Goal: Obtain resource: Download file/media

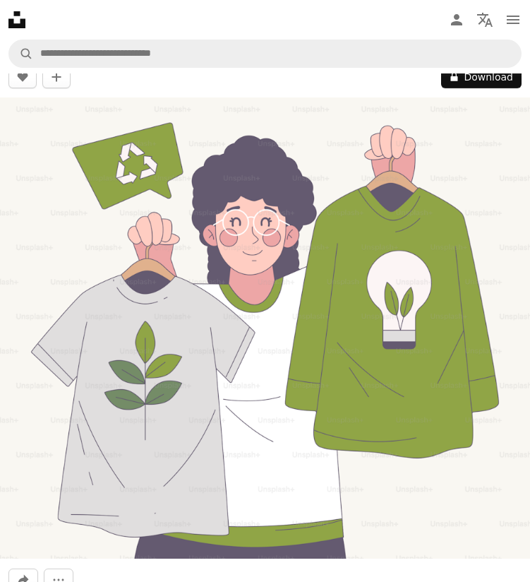
scroll to position [49, 0]
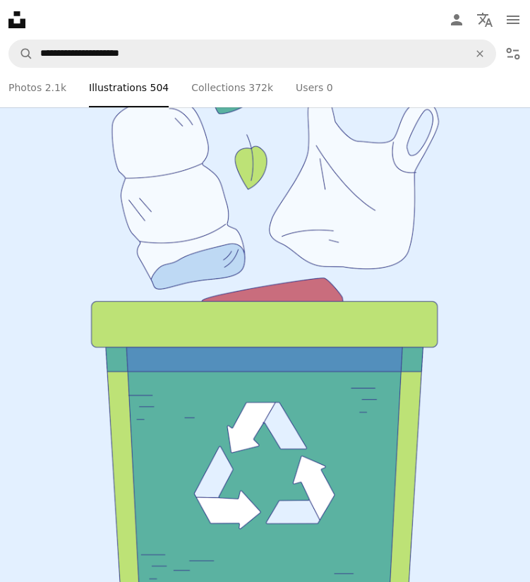
scroll to position [5912, 0]
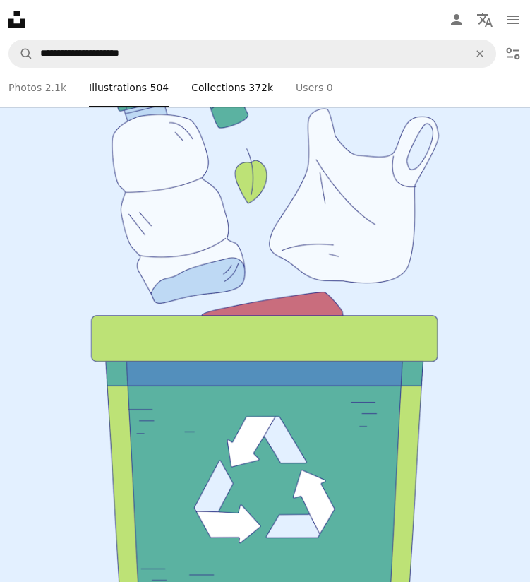
click at [225, 85] on link "A stack of folders Collections 372k" at bounding box center [232, 88] width 82 height 40
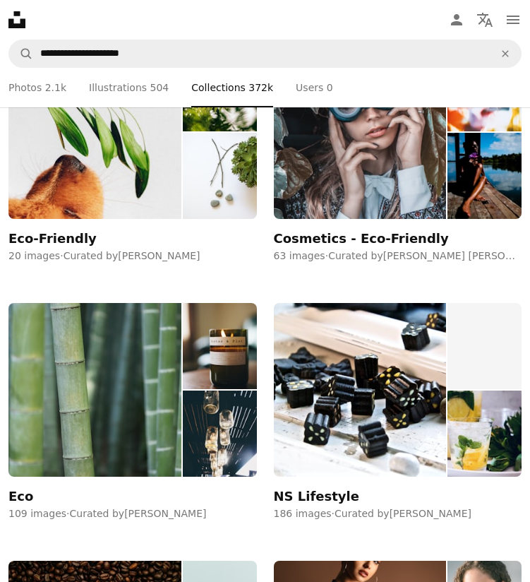
scroll to position [1609, 0]
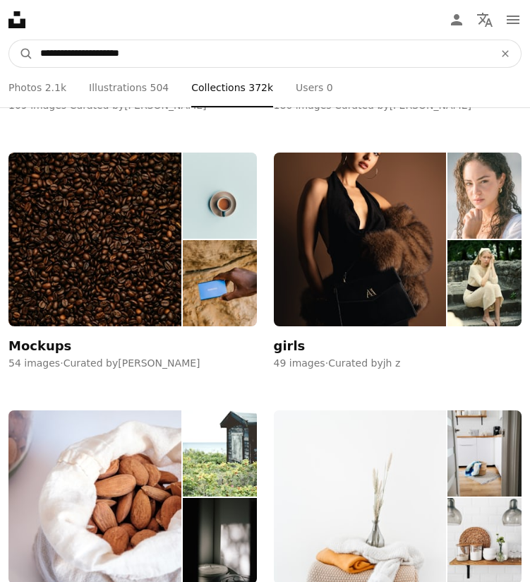
click at [136, 59] on input "**********" at bounding box center [261, 53] width 457 height 27
type input "**********"
click button "A magnifying glass" at bounding box center [21, 53] width 24 height 27
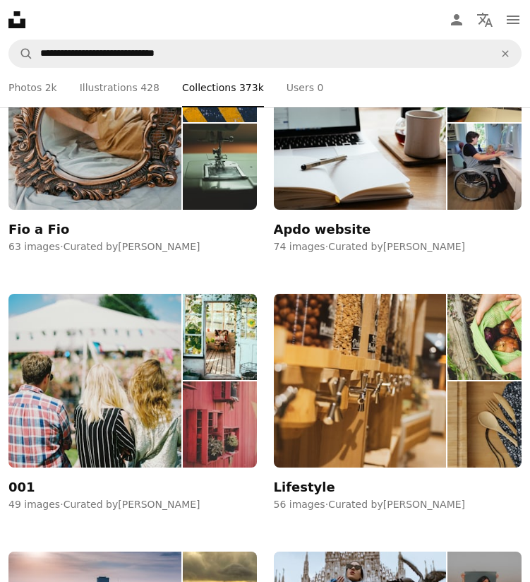
scroll to position [1211, 0]
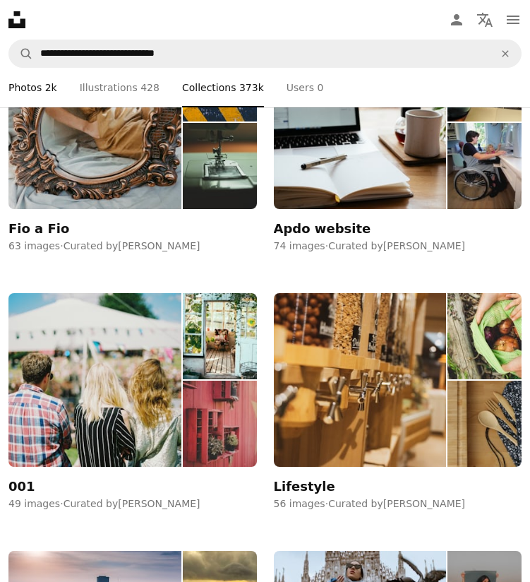
click at [49, 94] on span "2k" at bounding box center [51, 88] width 12 height 16
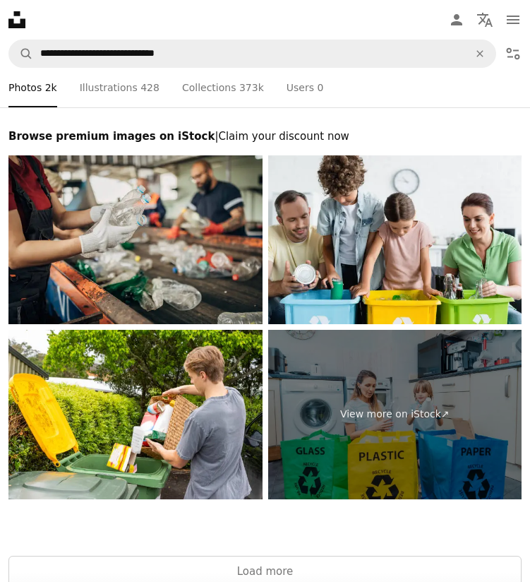
scroll to position [10066, 0]
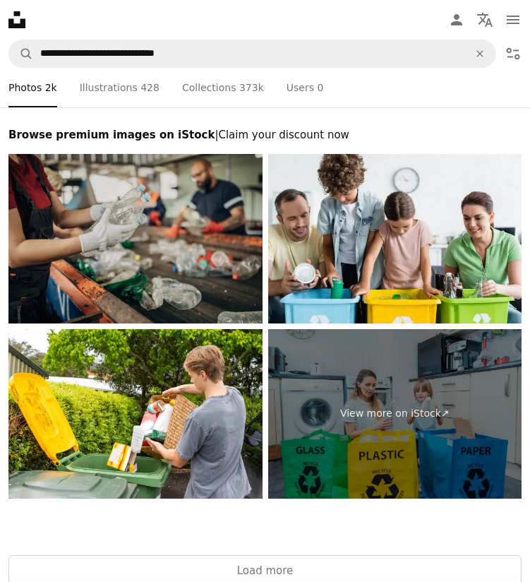
click at [157, 251] on img at bounding box center [135, 238] width 254 height 169
